Goal: Information Seeking & Learning: Check status

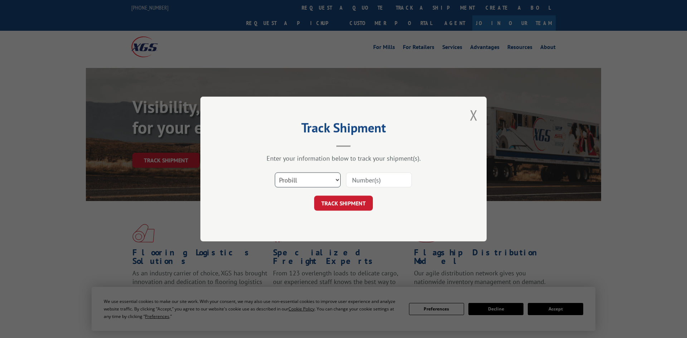
click at [309, 181] on select "Select category... Probill BOL PO" at bounding box center [308, 179] width 66 height 15
select select "po"
click at [275, 173] on select "Select category... Probill BOL PO" at bounding box center [308, 179] width 66 height 15
click at [370, 182] on input at bounding box center [379, 179] width 66 height 15
paste input "295842391"
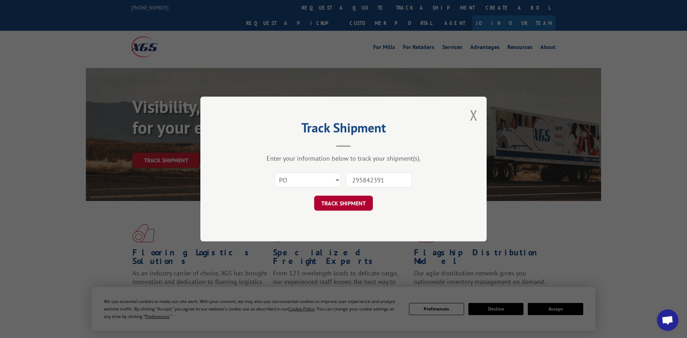
type input "295842391"
click at [352, 207] on button "TRACK SHIPMENT" at bounding box center [343, 203] width 59 height 15
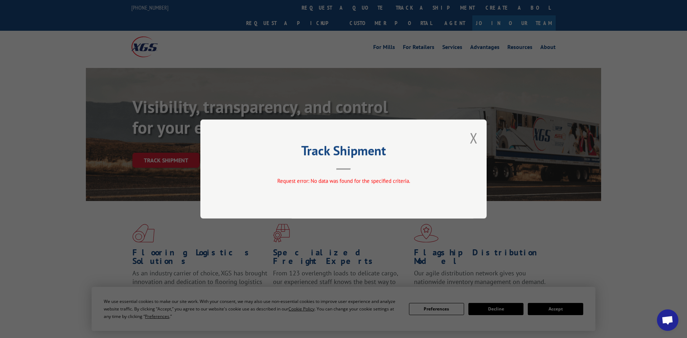
drag, startPoint x: 473, startPoint y: 141, endPoint x: 457, endPoint y: 121, distance: 26.0
click at [473, 142] on button "Close modal" at bounding box center [474, 137] width 8 height 19
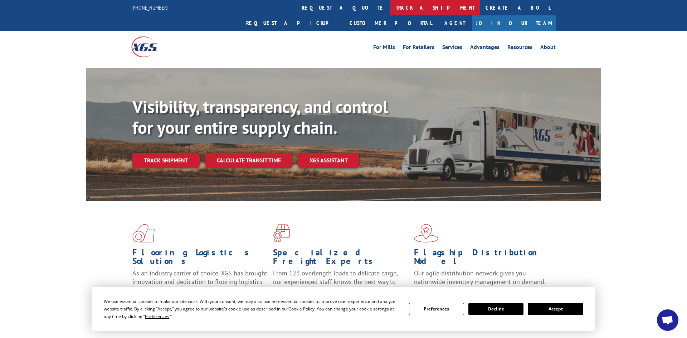
click at [390, 5] on link "track a shipment" at bounding box center [435, 7] width 90 height 15
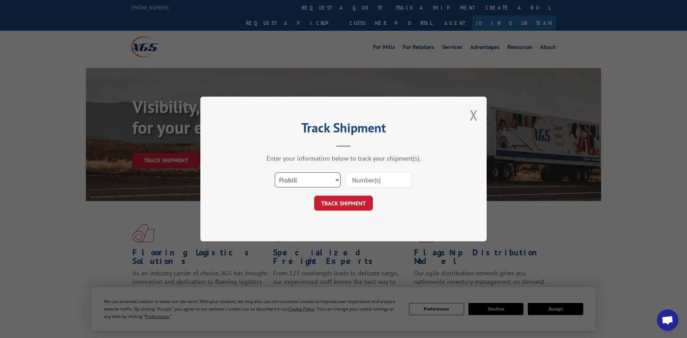
click at [319, 181] on select "Select category... Probill BOL PO" at bounding box center [308, 179] width 66 height 15
select select "po"
click at [275, 173] on select "Select category... Probill BOL PO" at bounding box center [308, 179] width 66 height 15
click at [367, 182] on input at bounding box center [379, 179] width 66 height 15
paste input "295723319"
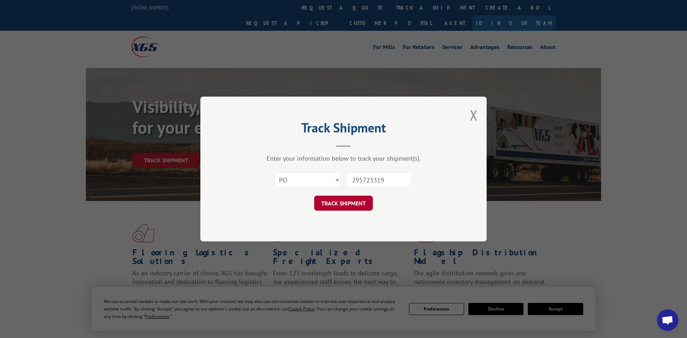
type input "295723319"
click at [364, 205] on button "TRACK SHIPMENT" at bounding box center [343, 203] width 59 height 15
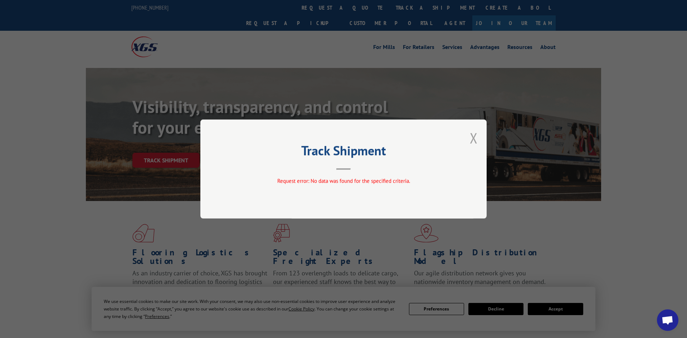
click at [471, 141] on button "Close modal" at bounding box center [474, 137] width 8 height 19
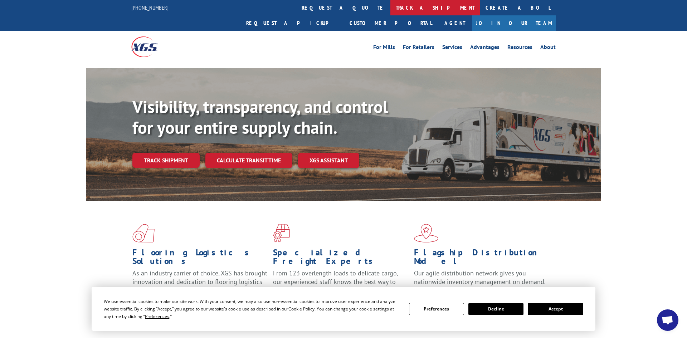
click at [390, 12] on link "track a shipment" at bounding box center [435, 7] width 90 height 15
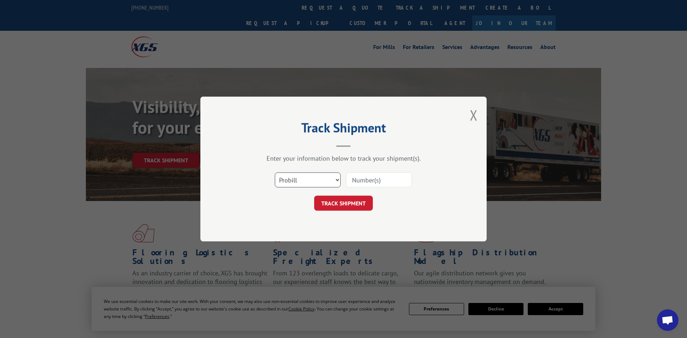
click at [299, 184] on select "Select category... Probill BOL PO" at bounding box center [308, 179] width 66 height 15
select select "po"
click at [275, 173] on select "Select category... Probill BOL PO" at bounding box center [308, 179] width 66 height 15
click at [372, 177] on input at bounding box center [379, 179] width 66 height 15
paste input "295840949"
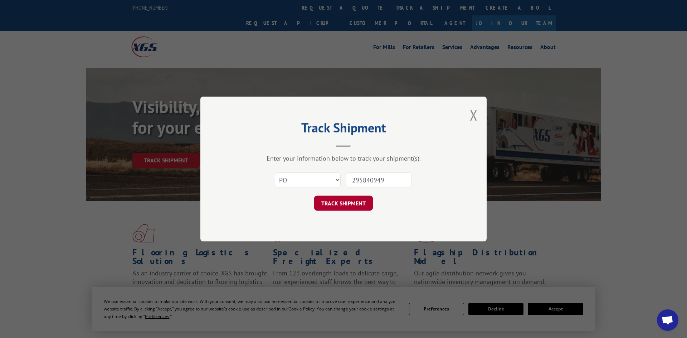
type input "295840949"
click at [359, 211] on button "TRACK SHIPMENT" at bounding box center [343, 203] width 59 height 15
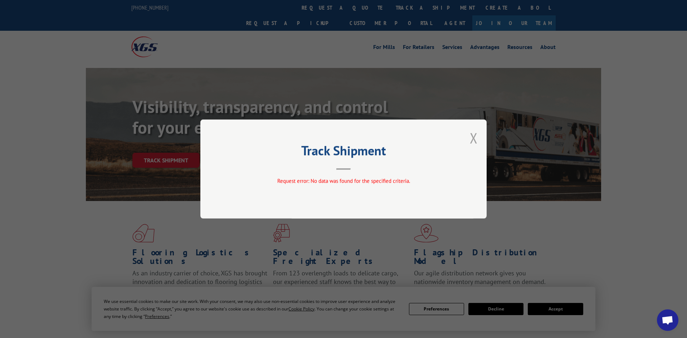
click at [470, 141] on button "Close modal" at bounding box center [474, 137] width 8 height 19
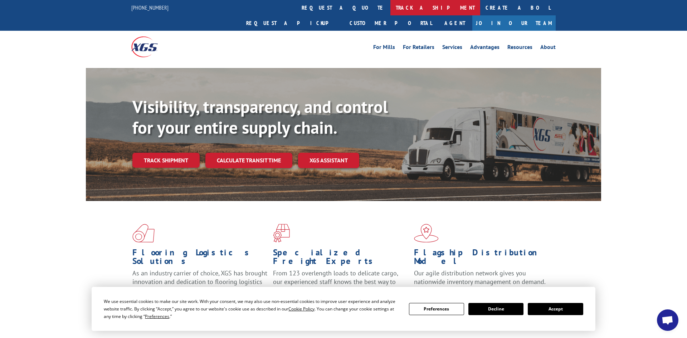
click at [390, 2] on link "track a shipment" at bounding box center [435, 7] width 90 height 15
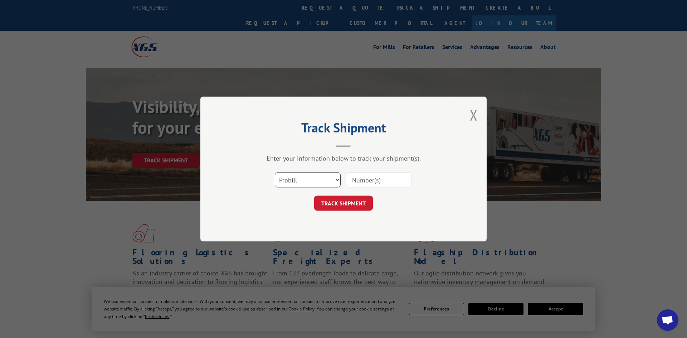
click at [312, 180] on select "Select category... Probill BOL PO" at bounding box center [308, 179] width 66 height 15
select select "po"
click at [275, 173] on select "Select category... Probill BOL PO" at bounding box center [308, 179] width 66 height 15
click at [358, 181] on input at bounding box center [379, 179] width 66 height 15
paste input "295627767"
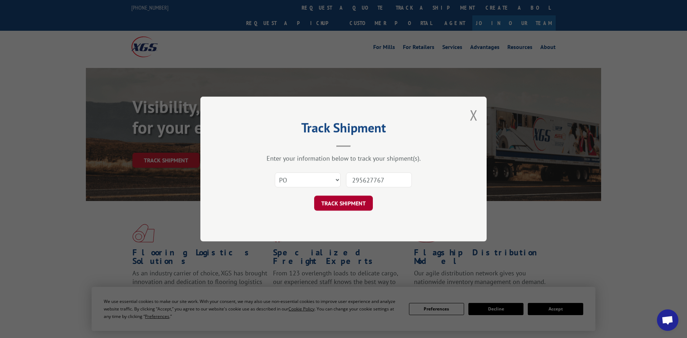
type input "295627767"
click at [338, 206] on button "TRACK SHIPMENT" at bounding box center [343, 203] width 59 height 15
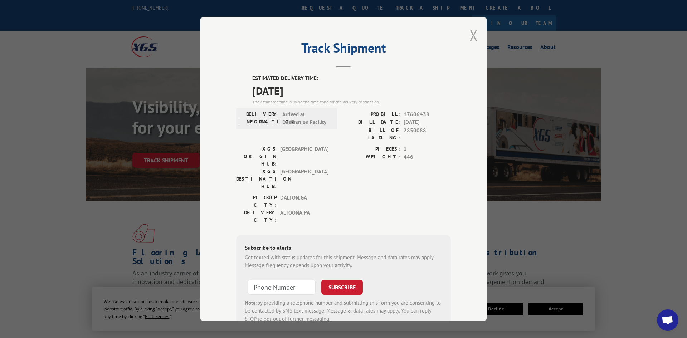
click at [474, 30] on button "Close modal" at bounding box center [474, 35] width 8 height 19
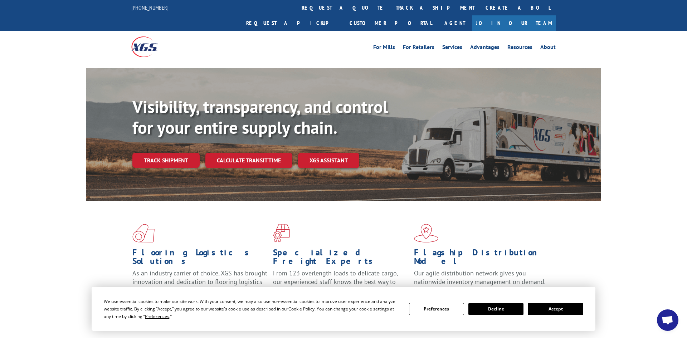
click at [390, 10] on link "track a shipment" at bounding box center [435, 7] width 90 height 15
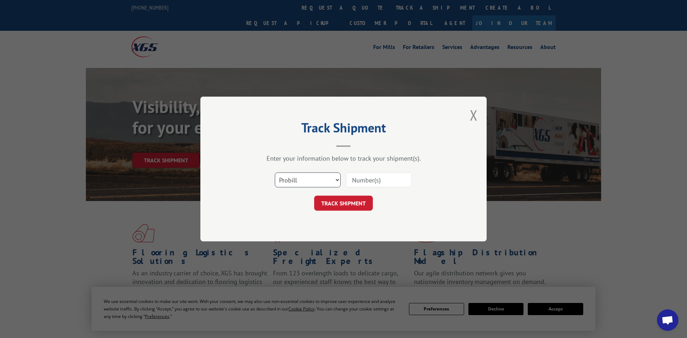
click at [291, 182] on select "Select category... Probill BOL PO" at bounding box center [308, 179] width 66 height 15
select select "po"
click at [275, 173] on select "Select category... Probill BOL PO" at bounding box center [308, 179] width 66 height 15
drag, startPoint x: 362, startPoint y: 180, endPoint x: 317, endPoint y: 156, distance: 51.5
click at [362, 180] on input at bounding box center [379, 179] width 66 height 15
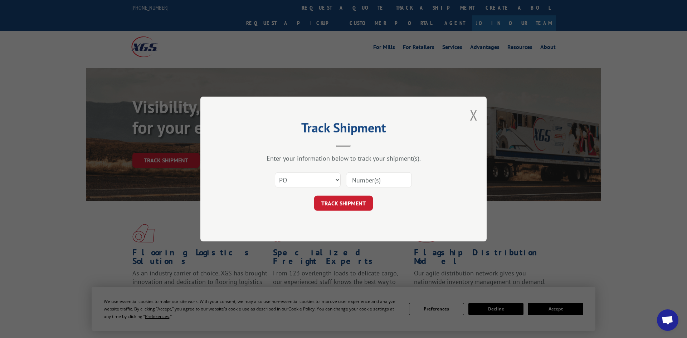
paste input "295835859"
type input "295835859"
click at [328, 204] on button "TRACK SHIPMENT" at bounding box center [343, 203] width 59 height 15
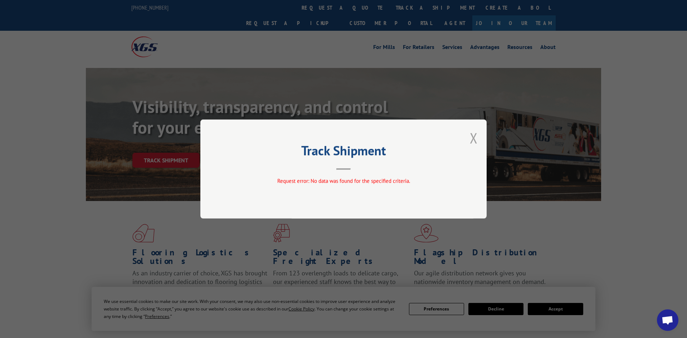
click at [475, 141] on button "Close modal" at bounding box center [474, 137] width 8 height 19
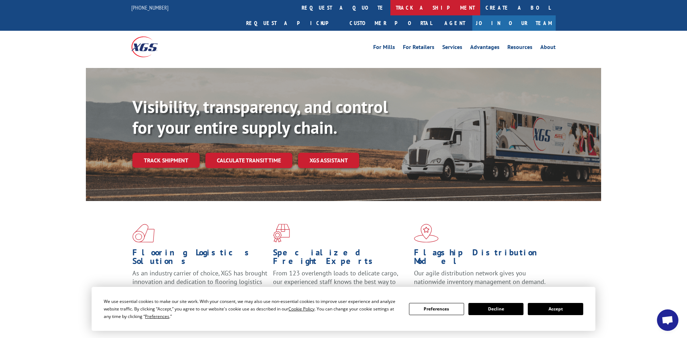
click at [390, 5] on link "track a shipment" at bounding box center [435, 7] width 90 height 15
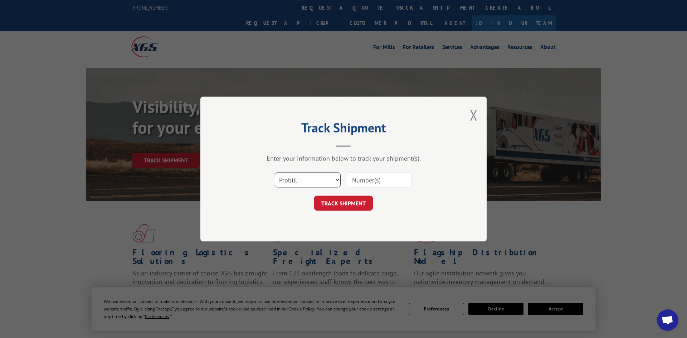
click at [282, 186] on select "Select category... Probill BOL PO" at bounding box center [308, 179] width 66 height 15
select select "po"
click at [275, 173] on select "Select category... Probill BOL PO" at bounding box center [308, 179] width 66 height 15
click at [357, 181] on input at bounding box center [379, 179] width 66 height 15
paste input "295759229"
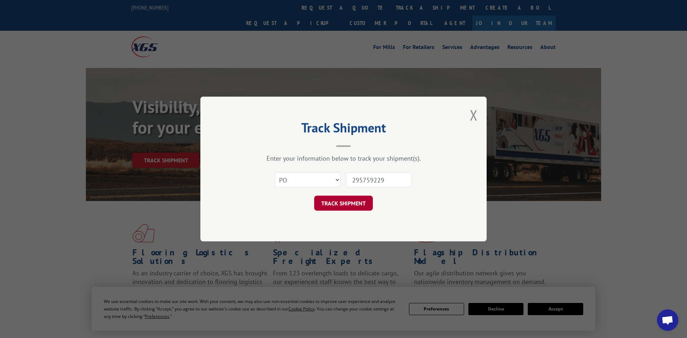
type input "295759229"
click at [357, 209] on button "TRACK SHIPMENT" at bounding box center [343, 203] width 59 height 15
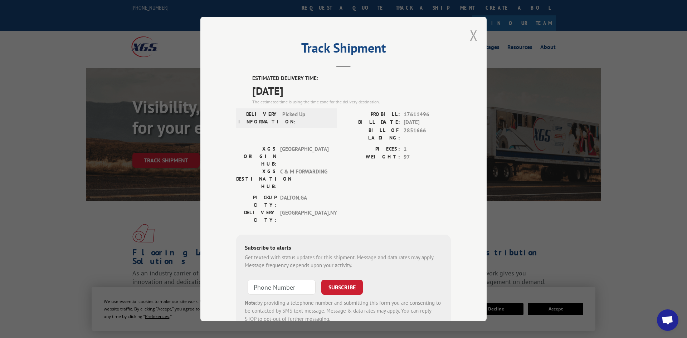
click at [474, 36] on button "Close modal" at bounding box center [474, 35] width 8 height 19
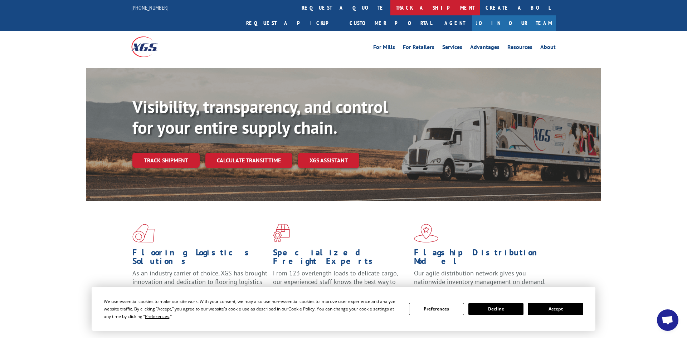
click at [390, 10] on link "track a shipment" at bounding box center [435, 7] width 90 height 15
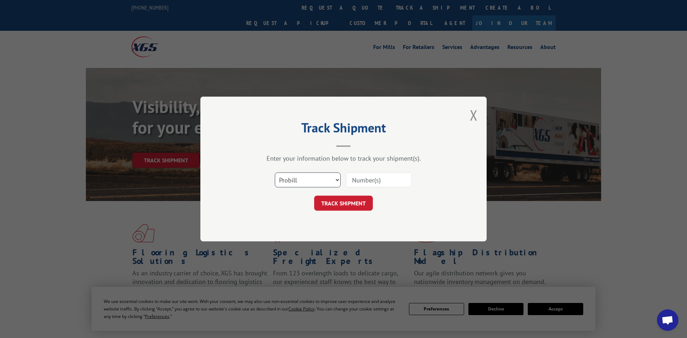
click at [320, 181] on select "Select category... Probill BOL PO" at bounding box center [308, 179] width 66 height 15
select select "po"
click at [275, 173] on select "Select category... Probill BOL PO" at bounding box center [308, 179] width 66 height 15
click at [363, 180] on input at bounding box center [379, 179] width 66 height 15
paste input "295759356"
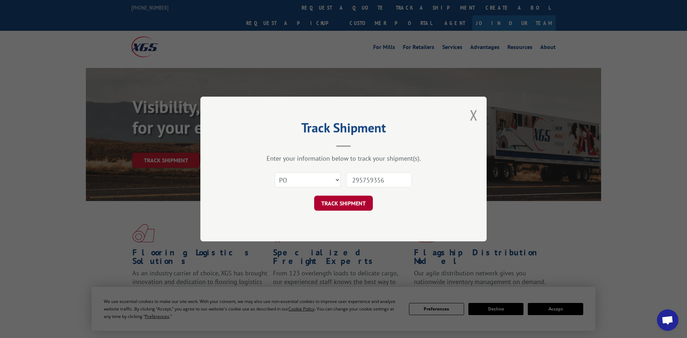
type input "295759356"
click at [344, 209] on button "TRACK SHIPMENT" at bounding box center [343, 203] width 59 height 15
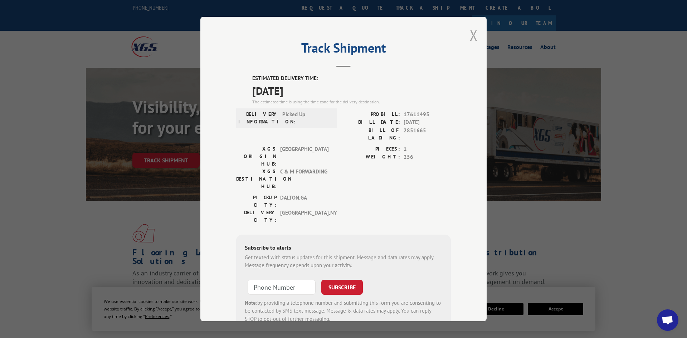
click at [472, 40] on button "Close modal" at bounding box center [474, 35] width 8 height 19
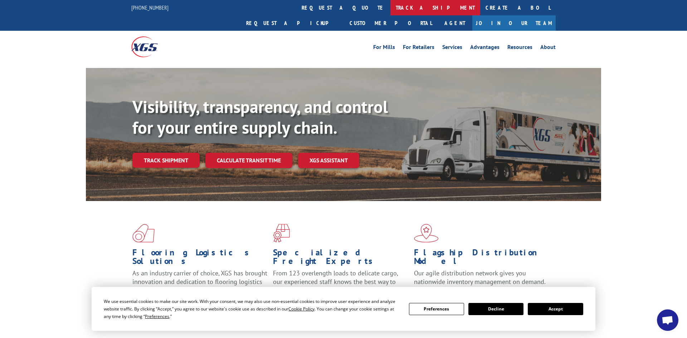
click at [390, 5] on link "track a shipment" at bounding box center [435, 7] width 90 height 15
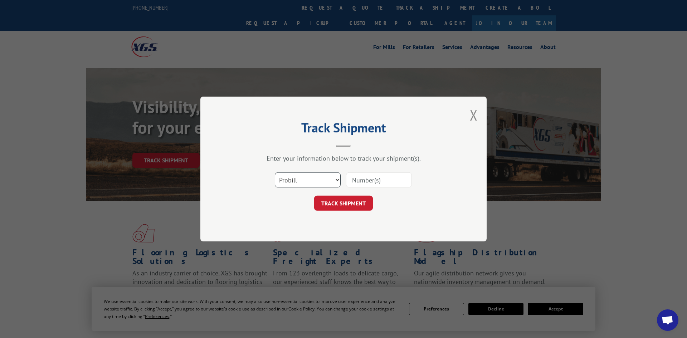
click at [294, 178] on select "Select category... Probill BOL PO" at bounding box center [308, 179] width 66 height 15
select select "po"
click at [275, 173] on select "Select category... Probill BOL PO" at bounding box center [308, 179] width 66 height 15
click at [370, 181] on input at bounding box center [379, 179] width 66 height 15
paste input "295744830"
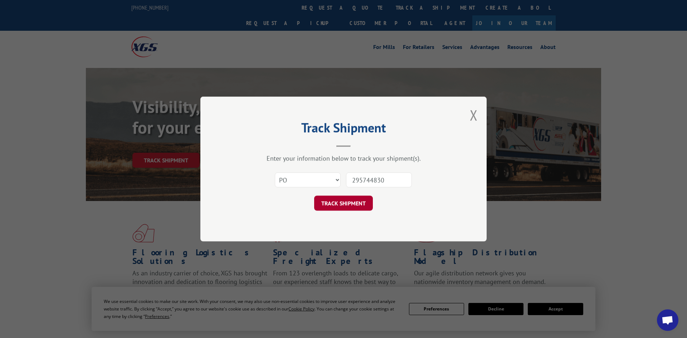
type input "295744830"
click at [346, 204] on button "TRACK SHIPMENT" at bounding box center [343, 203] width 59 height 15
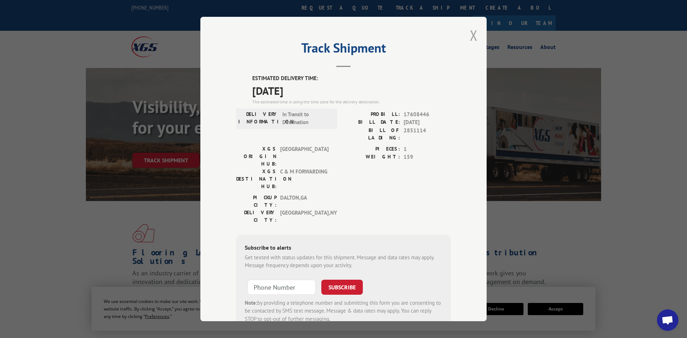
click at [473, 34] on button "Close modal" at bounding box center [474, 35] width 8 height 19
